Goal: Information Seeking & Learning: Learn about a topic

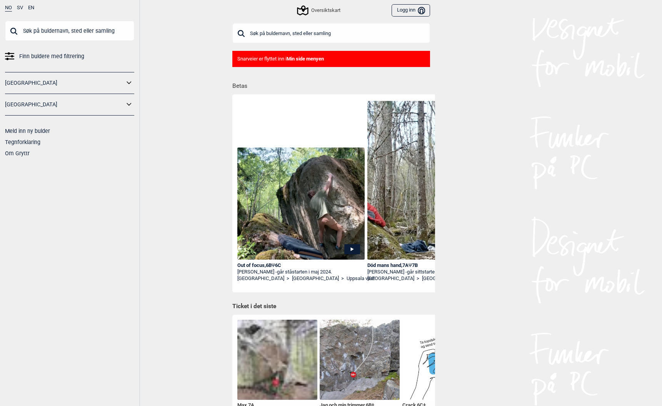
scroll to position [0, 111]
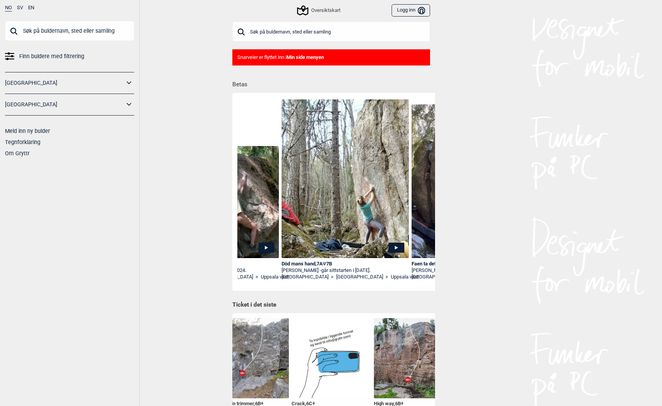
click at [41, 32] on input "text" at bounding box center [69, 31] width 129 height 20
paste input "Besatt"
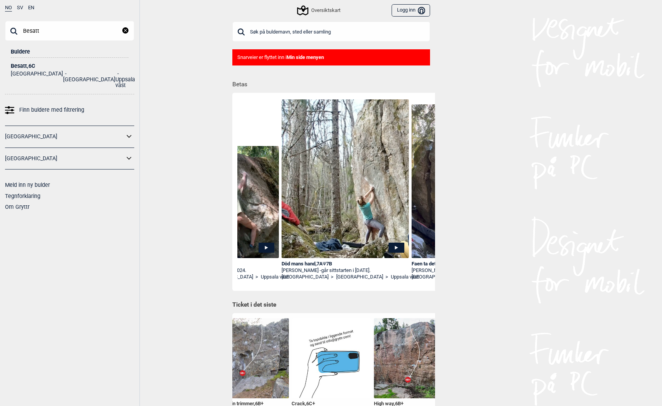
type input "Besatt"
click at [20, 64] on div "Besatt , 6C" at bounding box center [70, 66] width 118 height 6
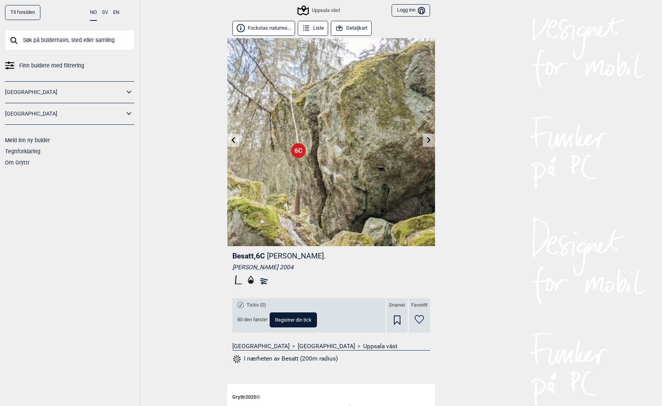
click at [427, 140] on icon at bounding box center [429, 140] width 6 height 6
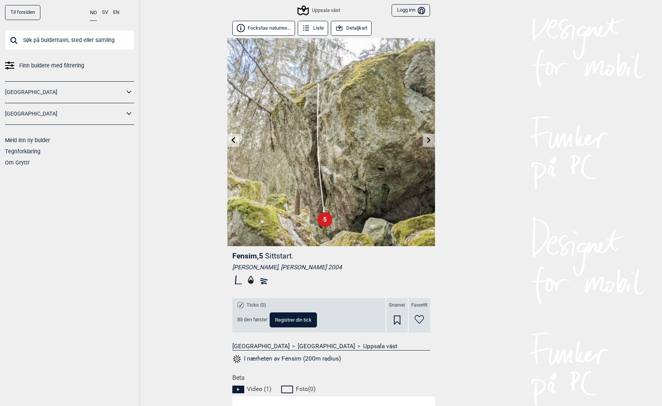
click at [26, 43] on input "text" at bounding box center [69, 40] width 129 height 20
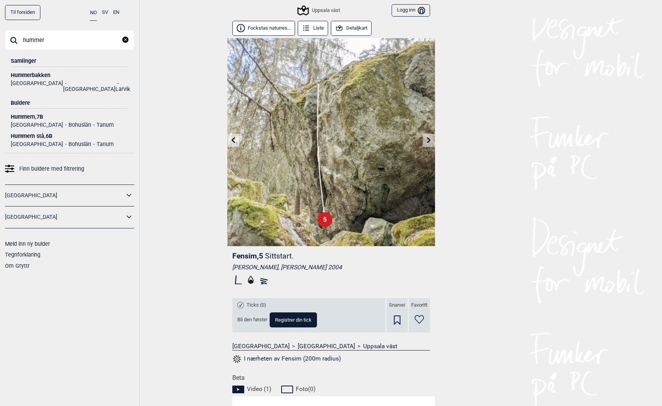
type input "hummer"
click at [34, 74] on div "Hummerbakken" at bounding box center [70, 75] width 118 height 6
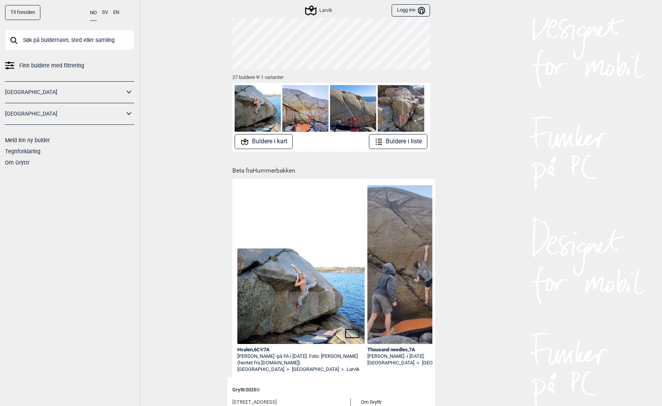
scroll to position [89, 0]
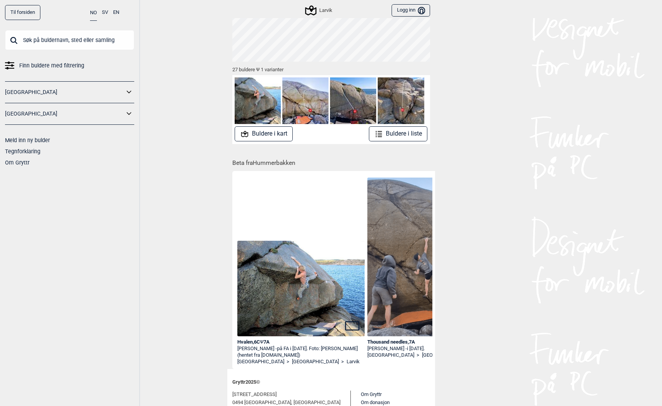
click at [278, 135] on button "Buldere i kart" at bounding box center [264, 133] width 58 height 15
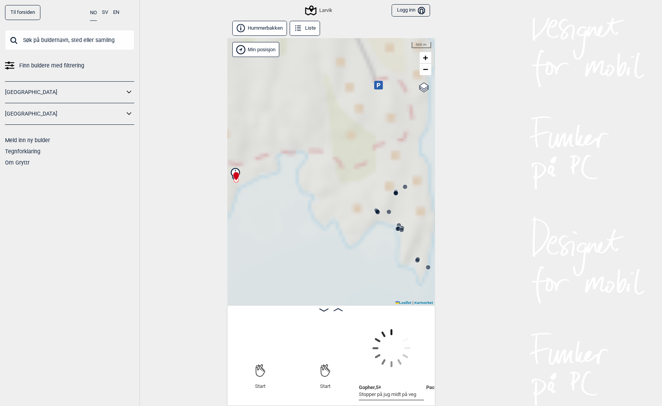
scroll to position [0, 60]
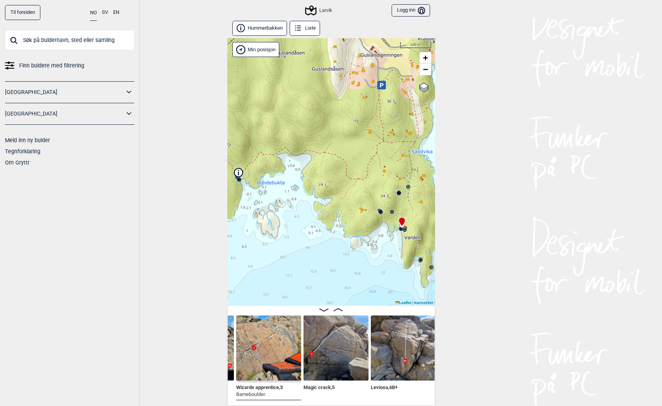
scroll to position [0, 1567]
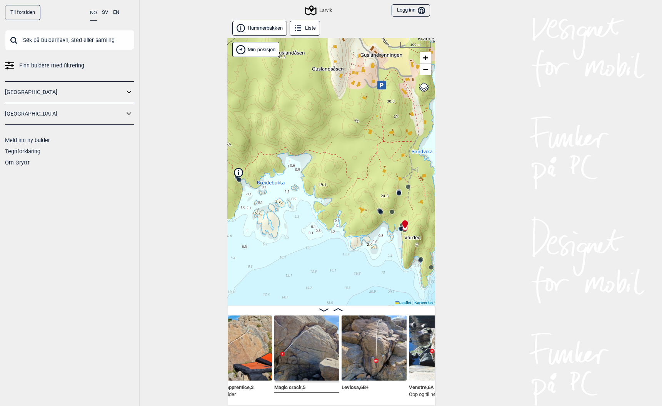
click at [318, 347] on img at bounding box center [306, 347] width 65 height 65
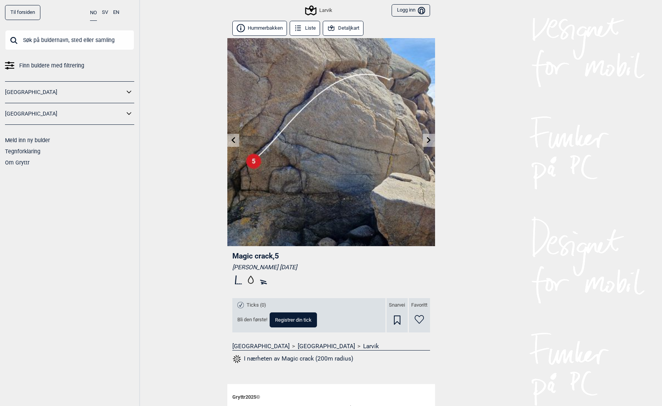
click at [42, 40] on input "text" at bounding box center [69, 40] width 129 height 20
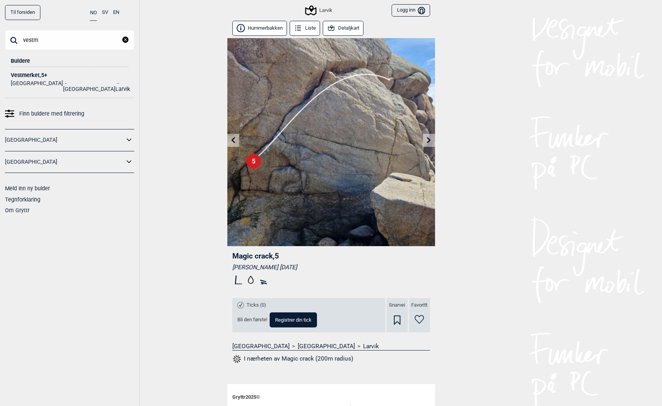
type input "vestm"
click at [22, 76] on div "Vestmerket , 5+" at bounding box center [70, 75] width 118 height 6
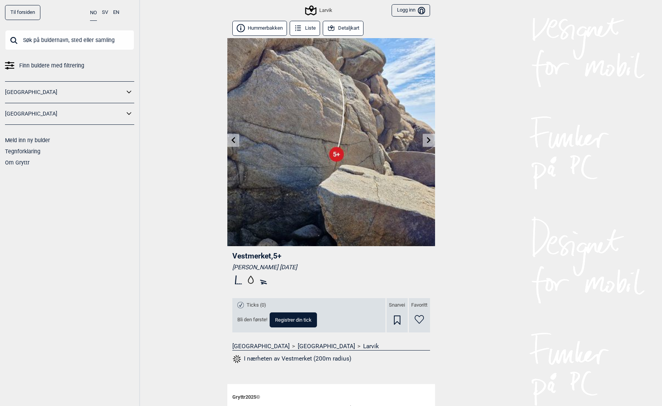
click at [25, 12] on link "Til forsiden" at bounding box center [22, 12] width 35 height 15
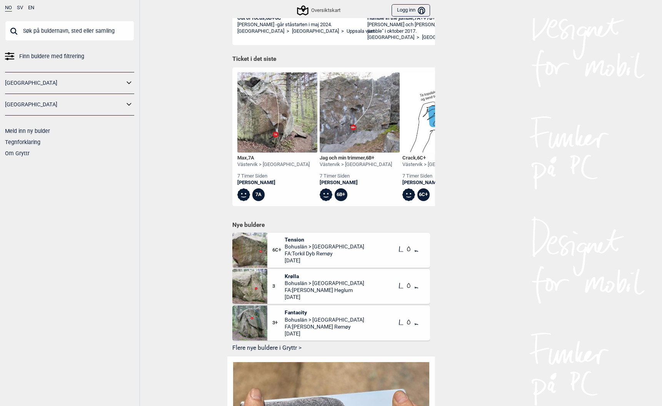
scroll to position [247, 0]
click at [274, 349] on button "Flere nye buldere i Gryttr >" at bounding box center [331, 348] width 198 height 12
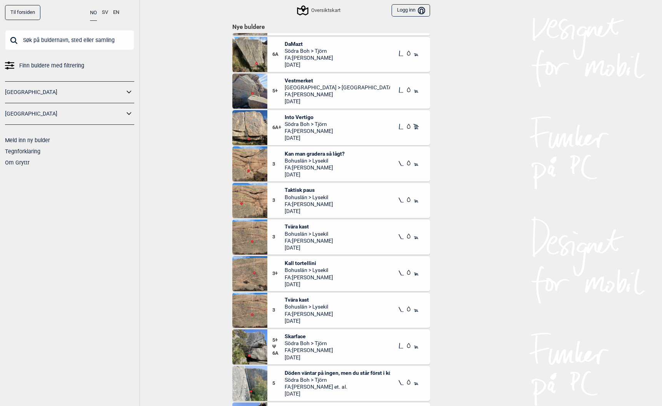
scroll to position [157, 0]
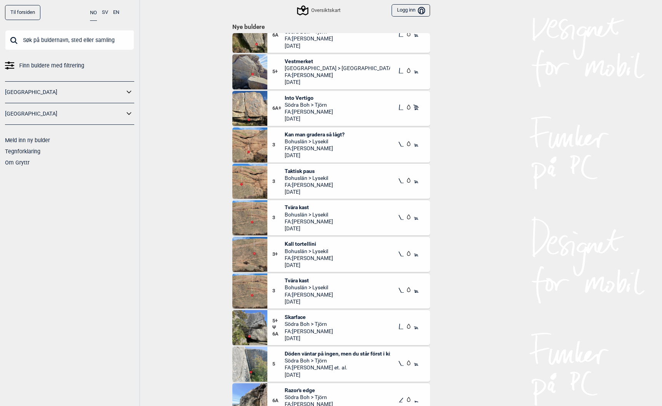
click at [298, 59] on span "Vestmerket" at bounding box center [337, 61] width 105 height 7
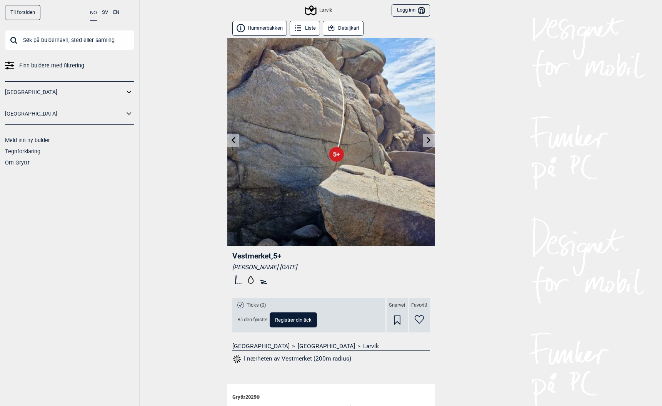
click at [304, 29] on button "Liste" at bounding box center [305, 28] width 31 height 15
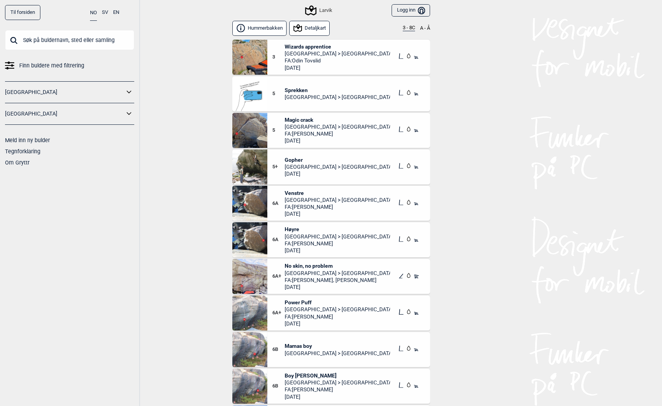
click at [20, 13] on link "Til forsiden" at bounding box center [22, 12] width 35 height 15
click at [27, 11] on link "Til forsiden" at bounding box center [22, 12] width 35 height 15
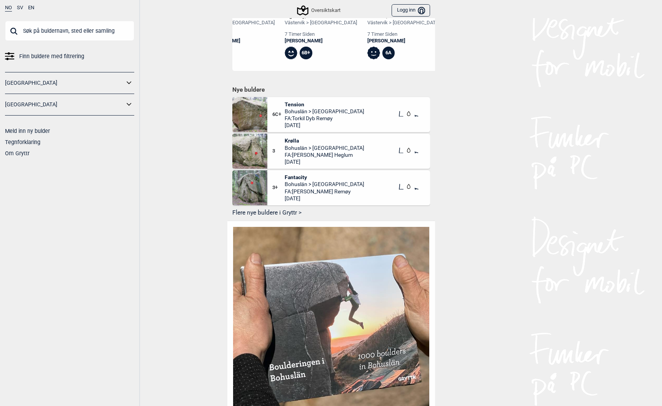
scroll to position [408, 0]
